Goal: Task Accomplishment & Management: Manage account settings

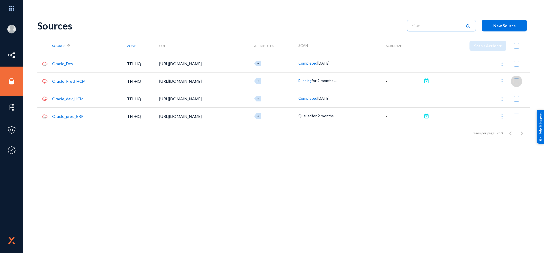
click at [516, 83] on span at bounding box center [517, 82] width 6 height 6
click at [517, 84] on input "checkbox" at bounding box center [517, 84] width 1 height 1
checkbox input "true"
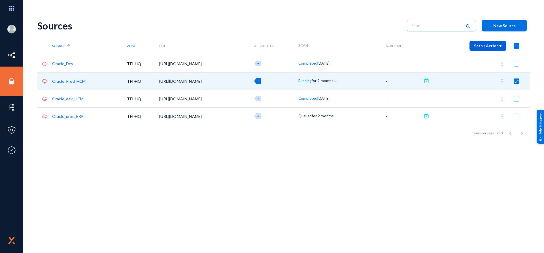
click at [498, 46] on span "Scan / Action" at bounding box center [488, 45] width 28 height 5
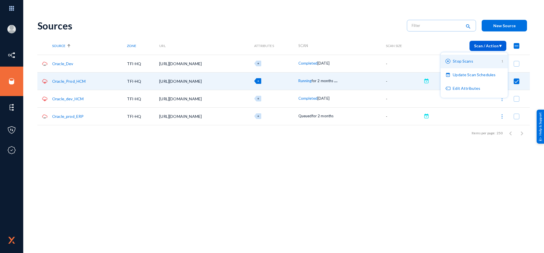
click at [490, 60] on button "Stop Scans 1" at bounding box center [474, 62] width 67 height 14
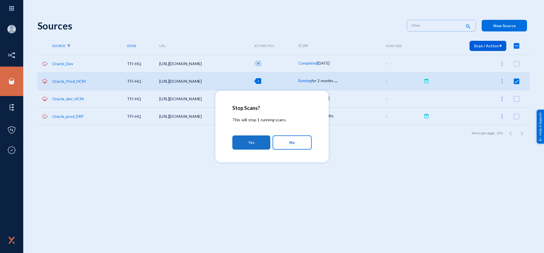
click at [251, 140] on span "Yes" at bounding box center [251, 143] width 7 height 10
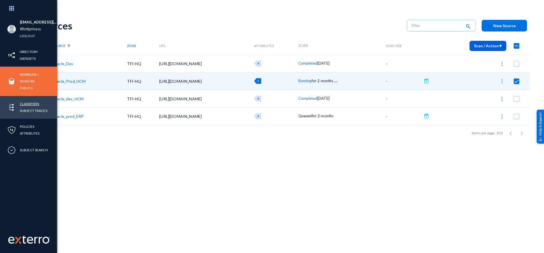
click at [30, 103] on link "Classifiers" at bounding box center [29, 104] width 19 height 7
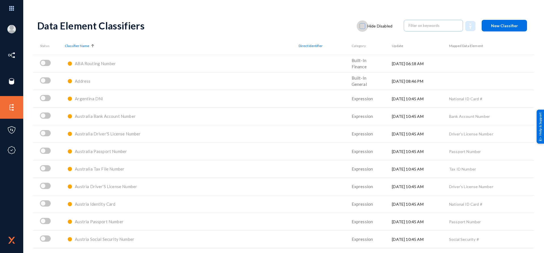
click at [365, 26] on span at bounding box center [363, 26] width 6 height 6
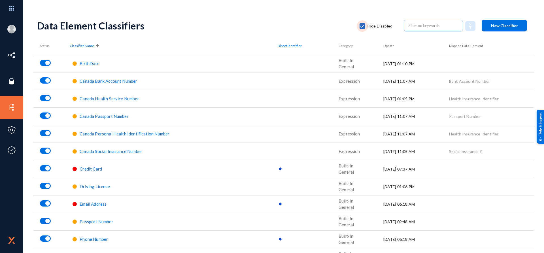
click at [362, 25] on span at bounding box center [363, 26] width 6 height 6
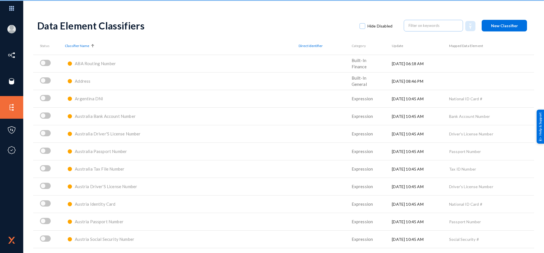
checkbox input "false"
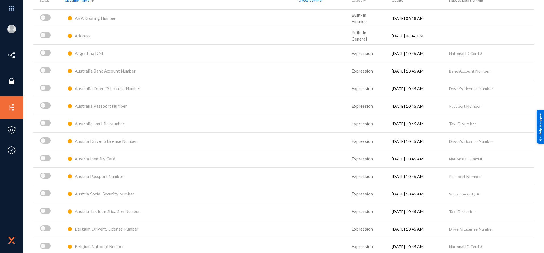
scroll to position [12, 0]
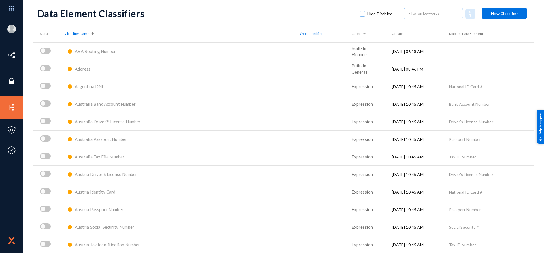
click at [200, 12] on div "Data Element Classifiers" at bounding box center [195, 14] width 317 height 12
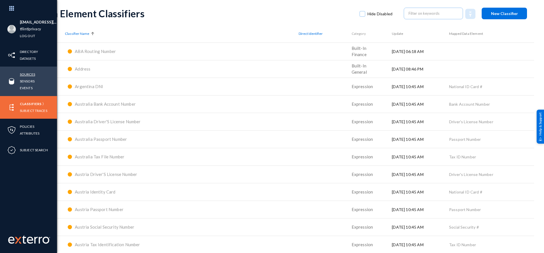
click at [27, 75] on link "Sources" at bounding box center [27, 74] width 15 height 7
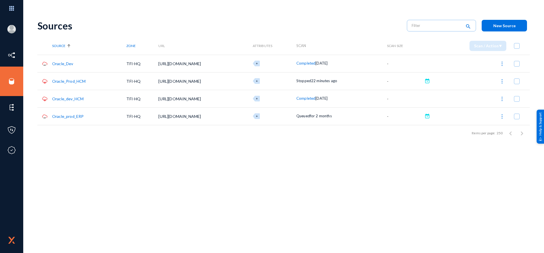
click at [515, 116] on div at bounding box center [517, 116] width 18 height 6
click at [516, 117] on span at bounding box center [517, 117] width 6 height 6
click at [517, 119] on input "checkbox" at bounding box center [517, 119] width 1 height 1
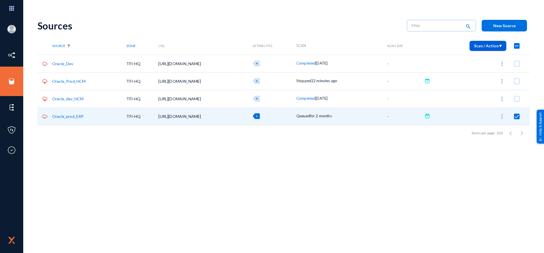
click at [515, 118] on span at bounding box center [517, 117] width 6 height 6
click at [517, 119] on input "checkbox" at bounding box center [517, 119] width 1 height 1
checkbox input "false"
